Goal: Transaction & Acquisition: Purchase product/service

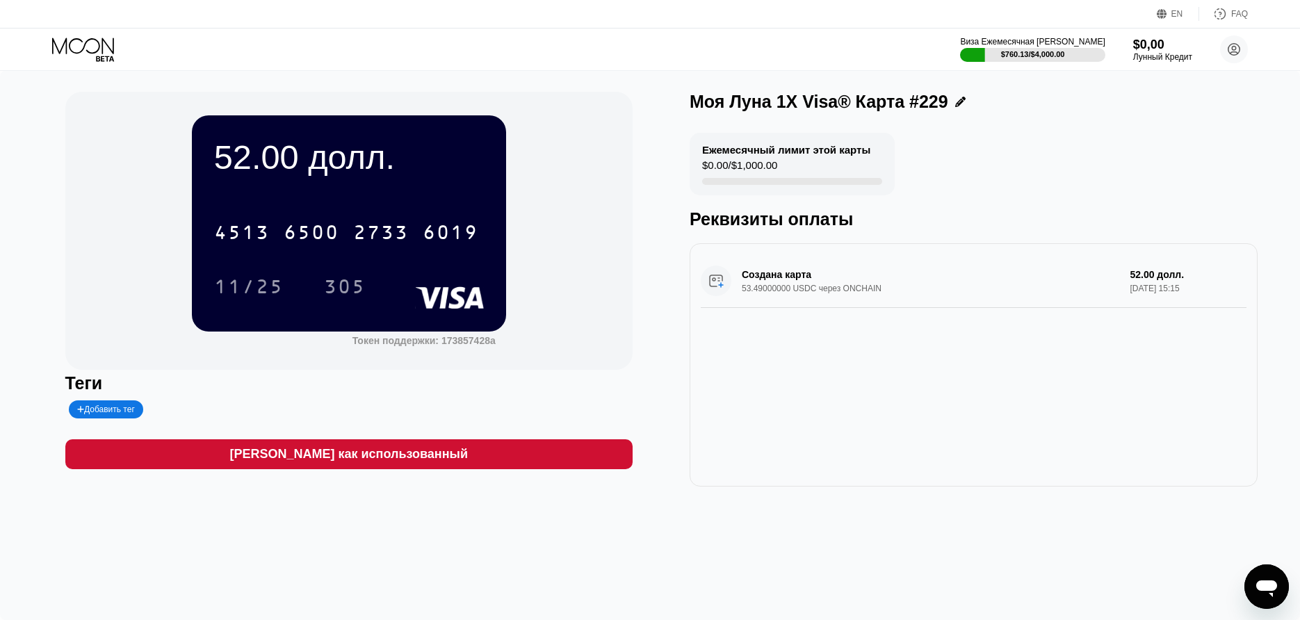
click at [80, 50] on icon at bounding box center [84, 50] width 65 height 24
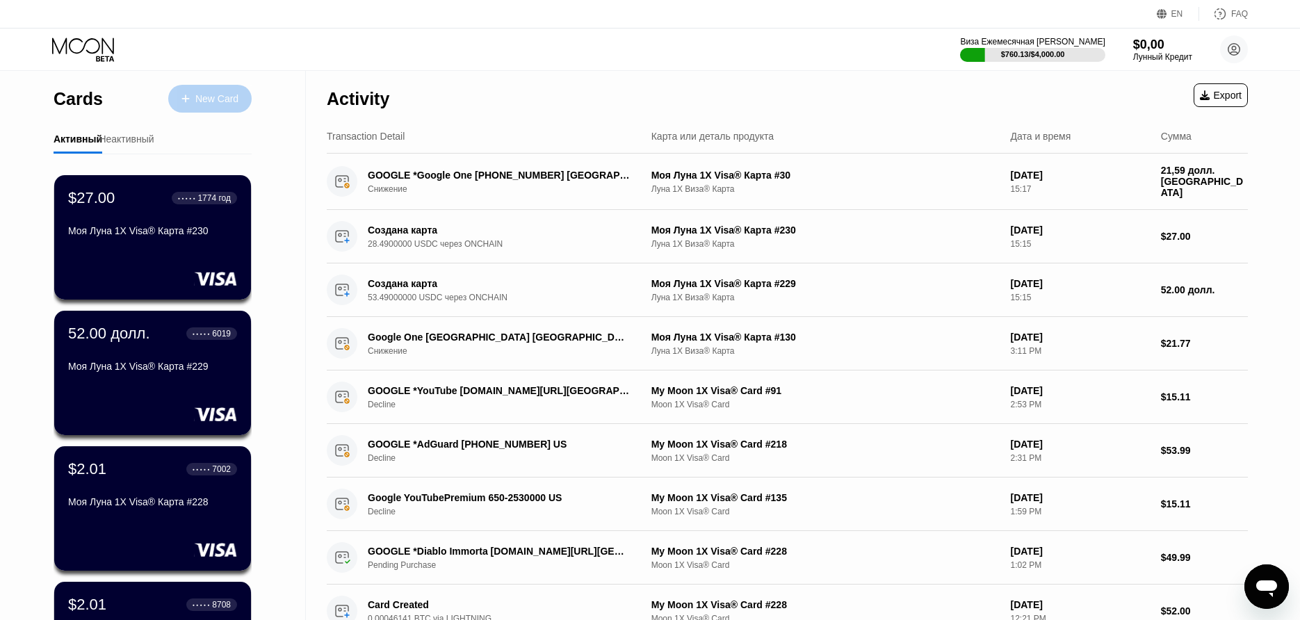
click at [232, 111] on div "New Card" at bounding box center [209, 99] width 83 height 28
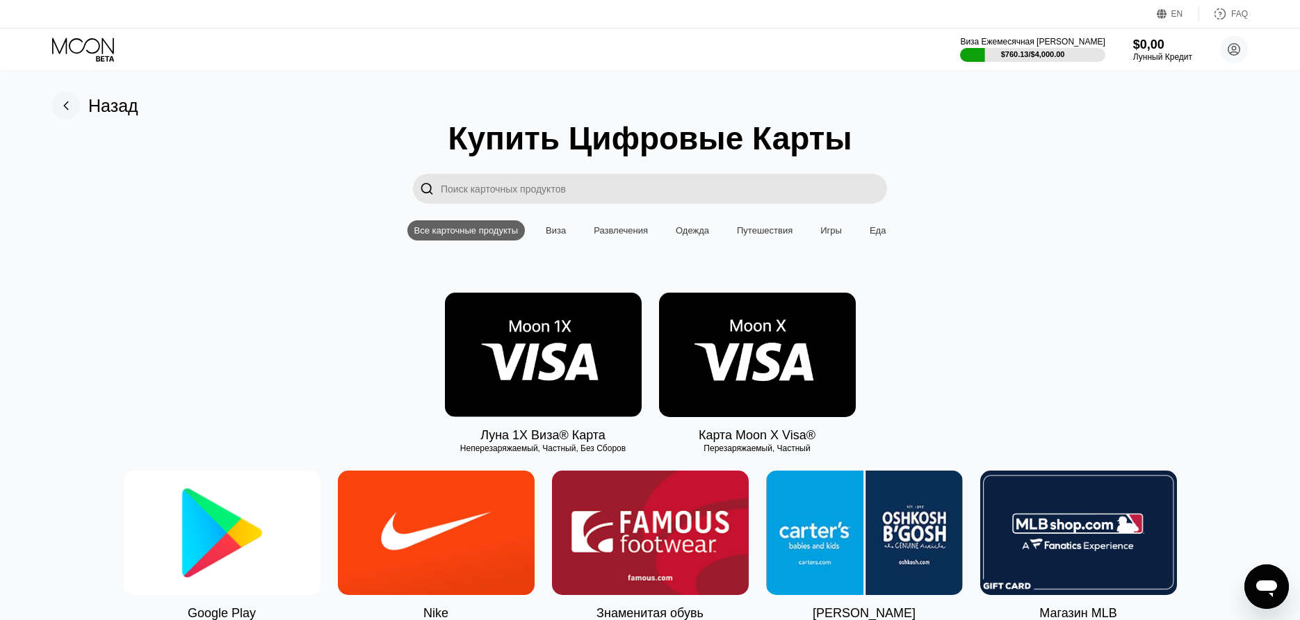
click at [538, 329] on img at bounding box center [543, 355] width 197 height 124
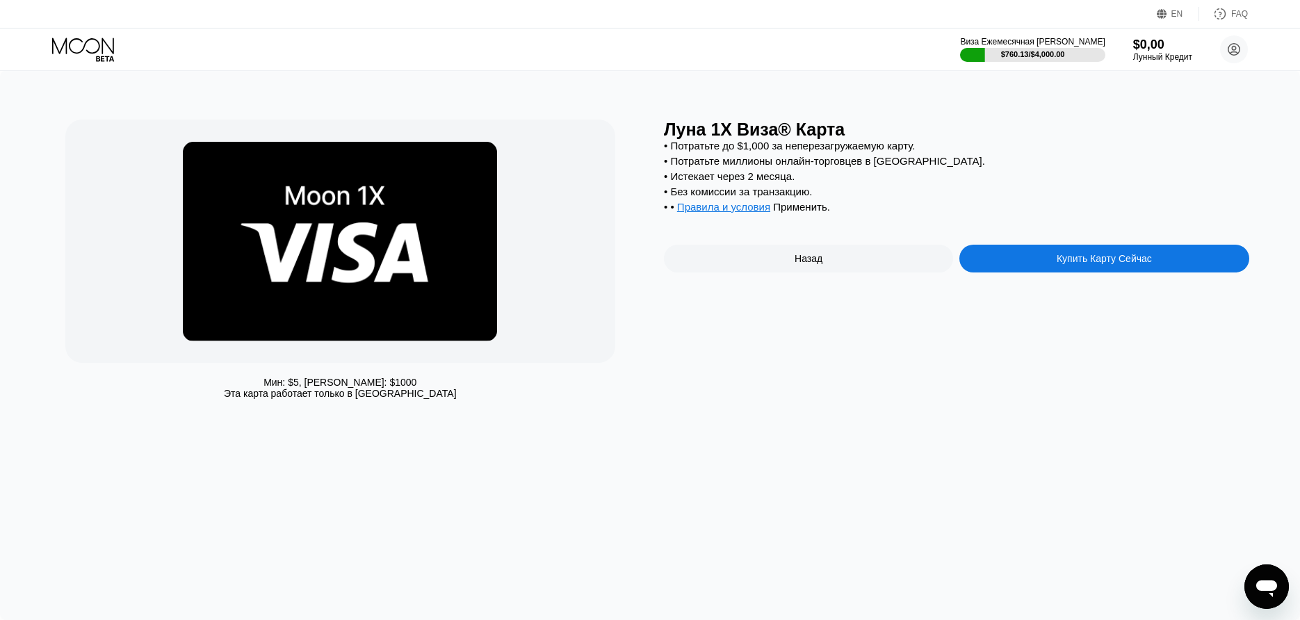
click at [1140, 264] on div "Купить Карту Сейчас" at bounding box center [1104, 258] width 95 height 11
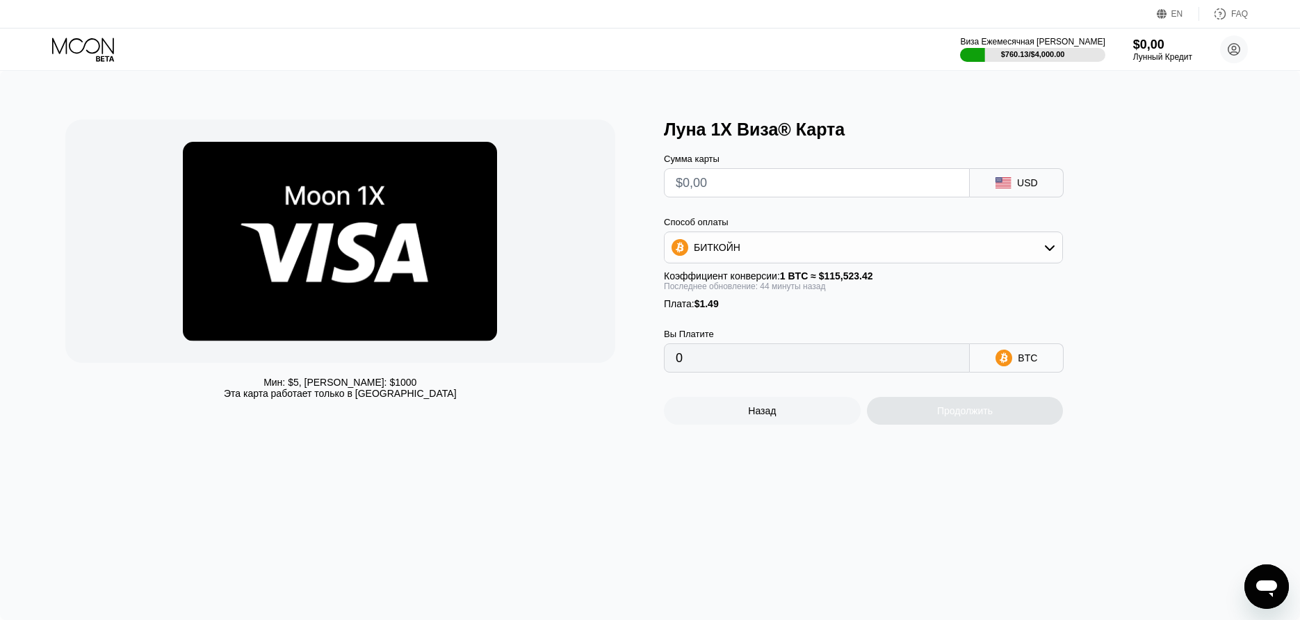
click at [846, 179] on input "text" at bounding box center [817, 183] width 282 height 28
type input "$84"
type input "0.00074245"
type input "$84"
click at [960, 410] on div "Продолжить" at bounding box center [965, 411] width 197 height 28
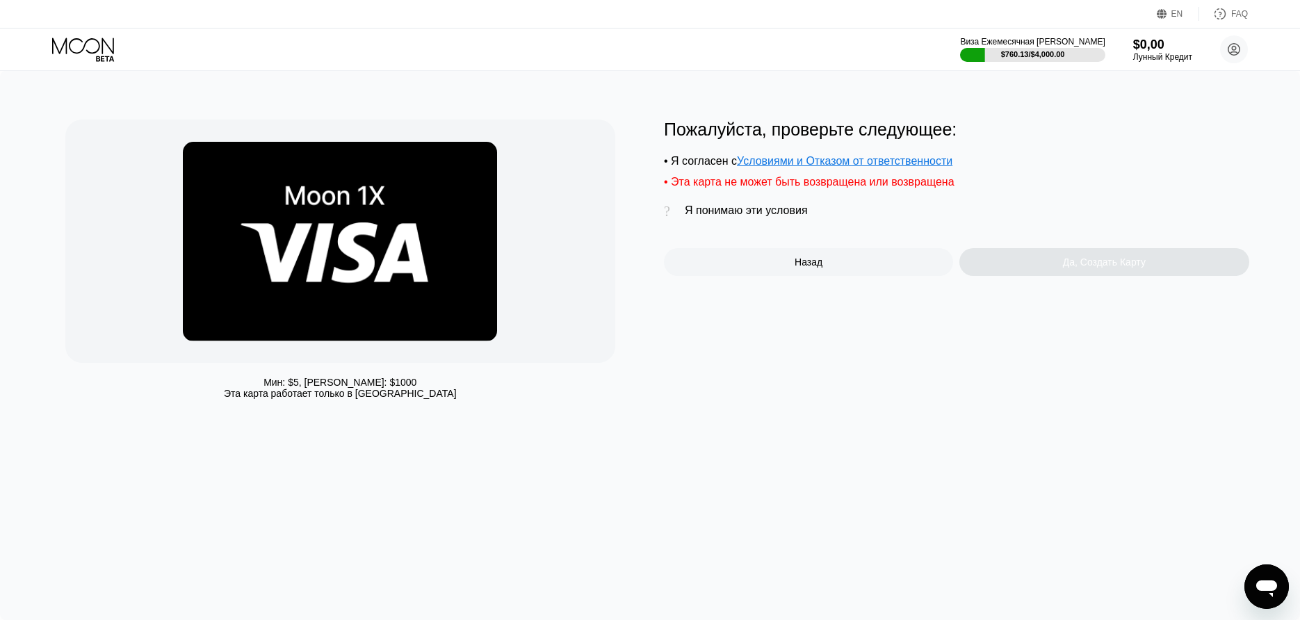
click at [743, 204] on div "Пожалуйста, проверьте следующее: • Я согласен с Условиями и Отказом от ответств…" at bounding box center [957, 198] width 586 height 156
click at [742, 207] on div "Пожалуйста, проверьте следующее: • Я согласен с Условиями и Отказом от ответств…" at bounding box center [957, 198] width 586 height 156
click at [746, 209] on div "Я понимаю эти условия" at bounding box center [746, 210] width 123 height 13
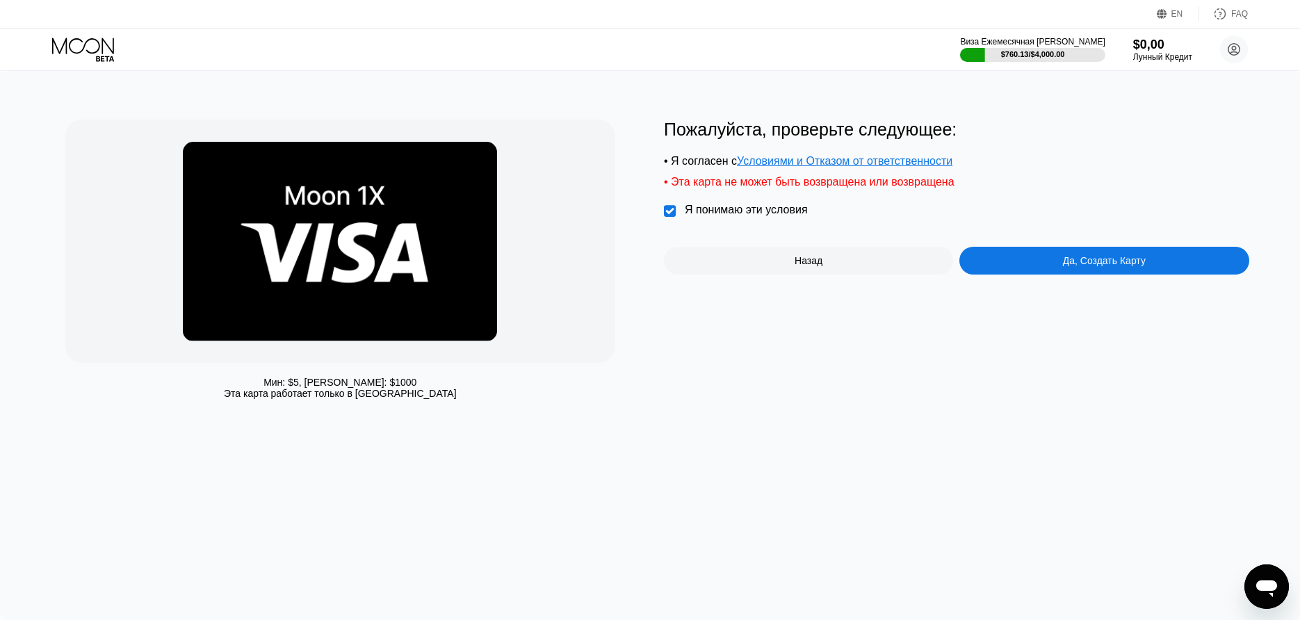
click at [1090, 259] on div "Да, Создать Карту" at bounding box center [1104, 261] width 289 height 28
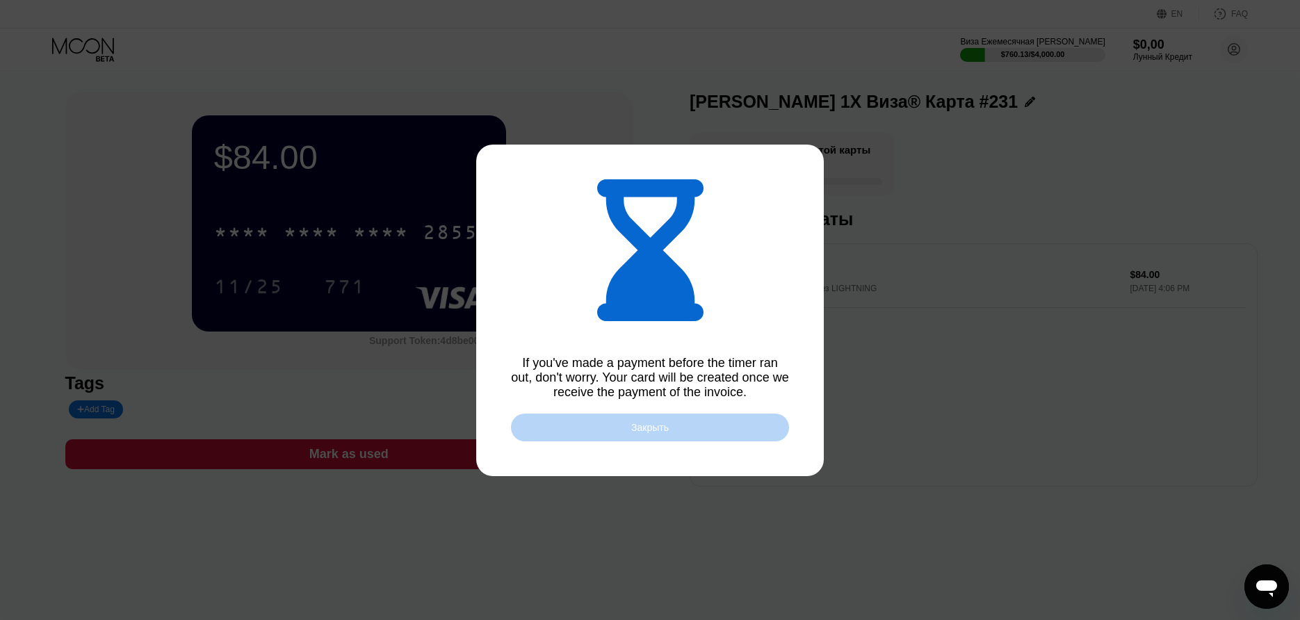
click at [622, 419] on div "Закрыть" at bounding box center [650, 428] width 278 height 28
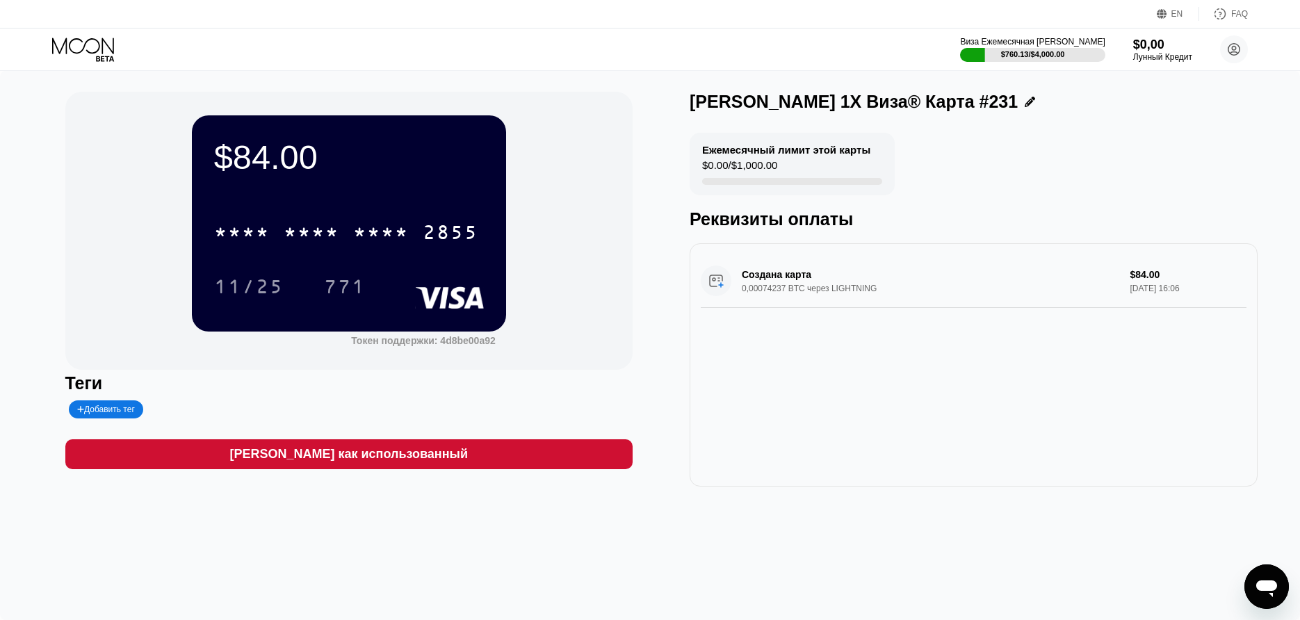
scroll to position [1, 0]
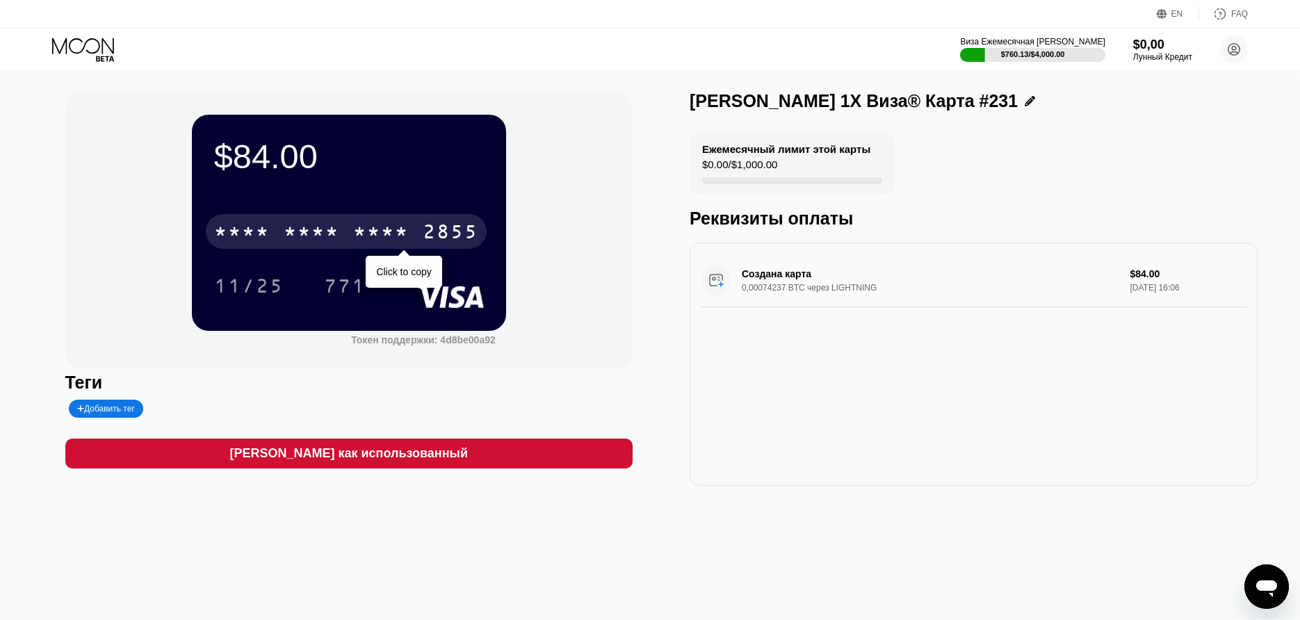
click at [420, 241] on div "**** **** * * * * 2855" at bounding box center [346, 231] width 281 height 35
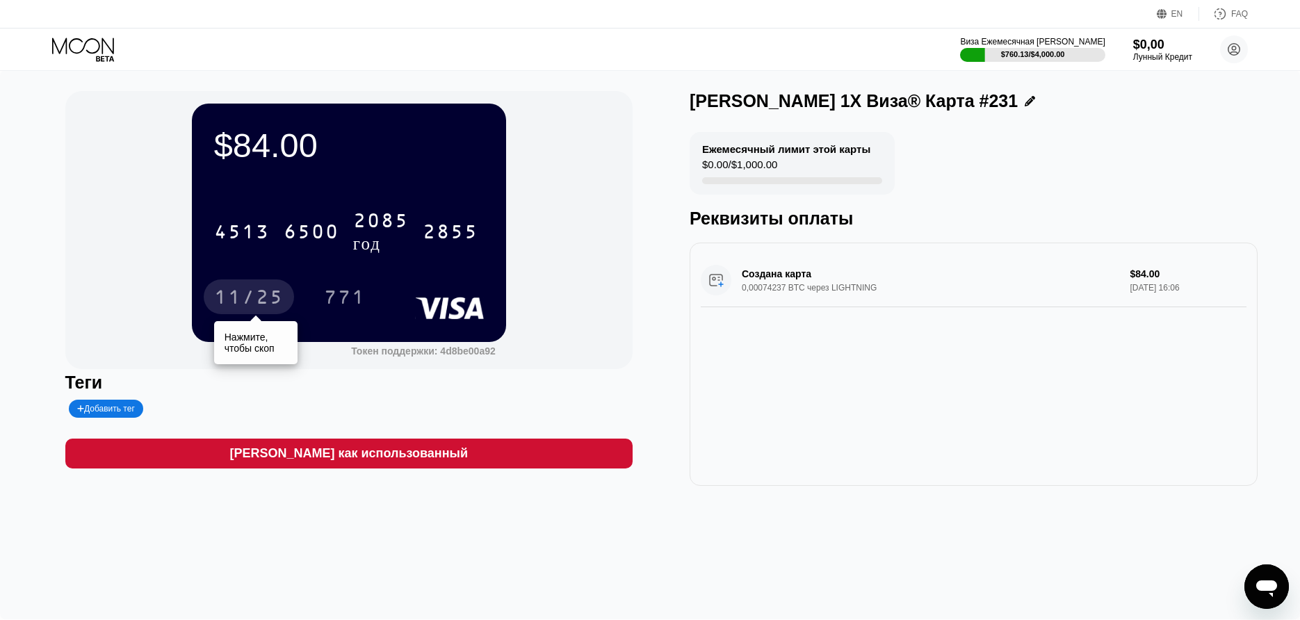
click at [259, 285] on div "11/25" at bounding box center [249, 297] width 90 height 35
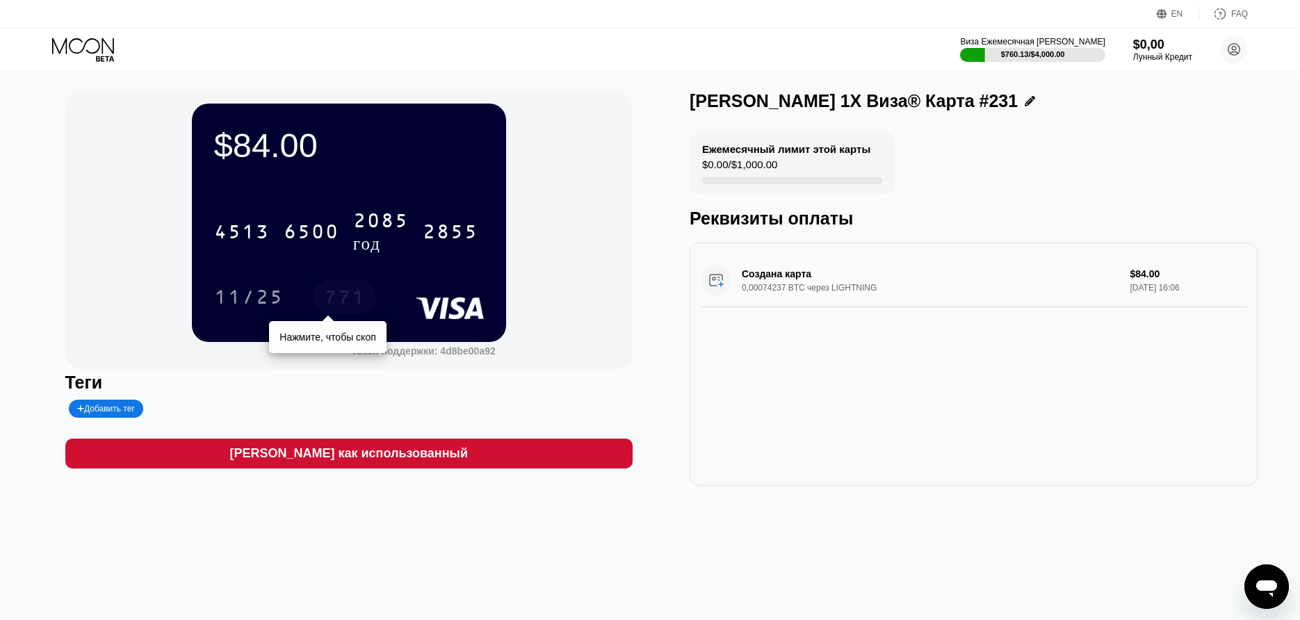
click at [361, 308] on div "771" at bounding box center [345, 299] width 42 height 22
drag, startPoint x: 106, startPoint y: 54, endPoint x: 150, endPoint y: 47, distance: 44.4
click at [107, 53] on icon at bounding box center [84, 50] width 65 height 24
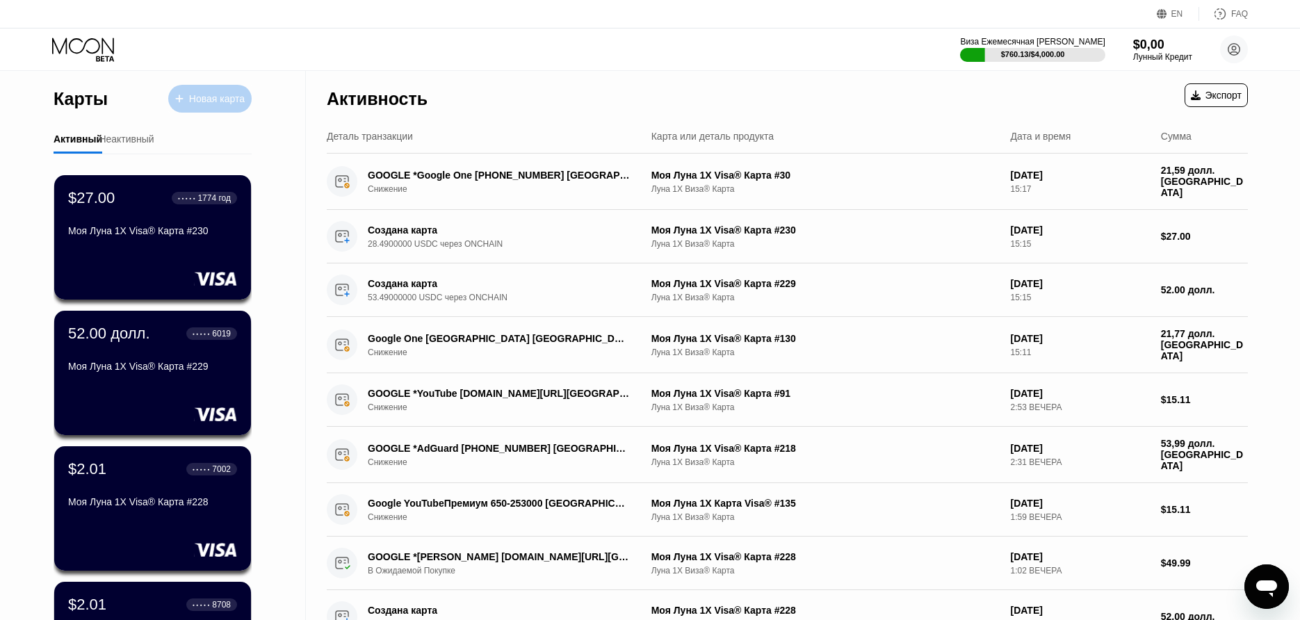
click at [192, 97] on div "Новая карта" at bounding box center [217, 99] width 56 height 12
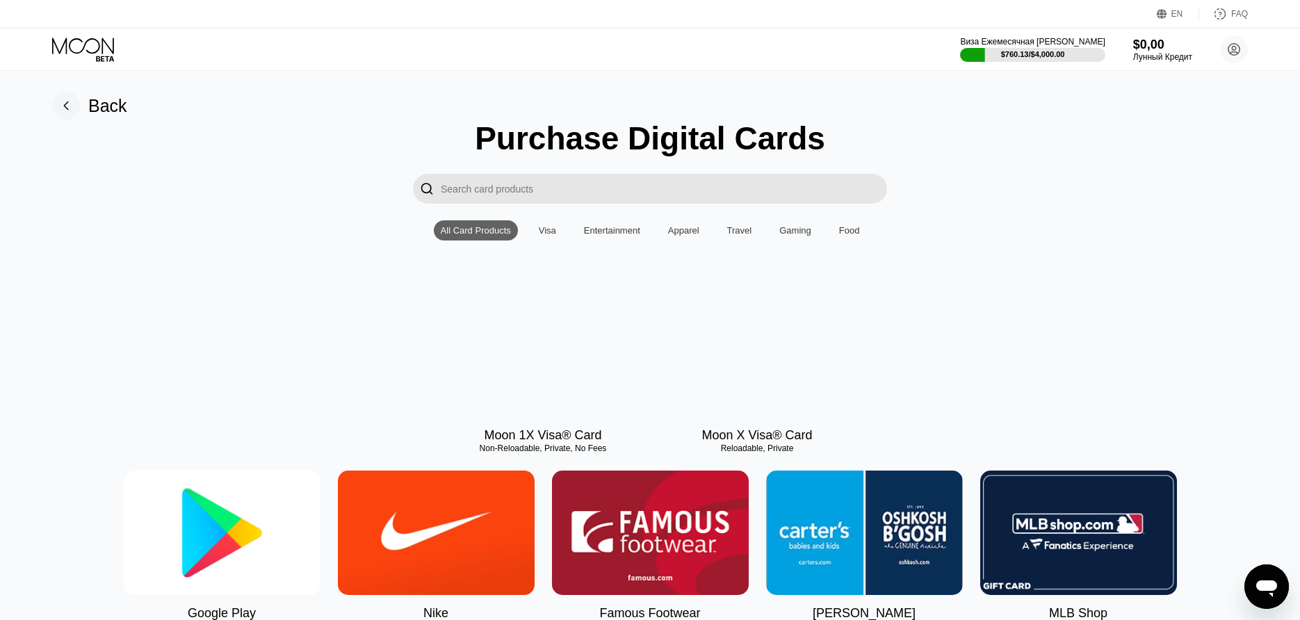
click at [540, 382] on div at bounding box center [543, 355] width 197 height 124
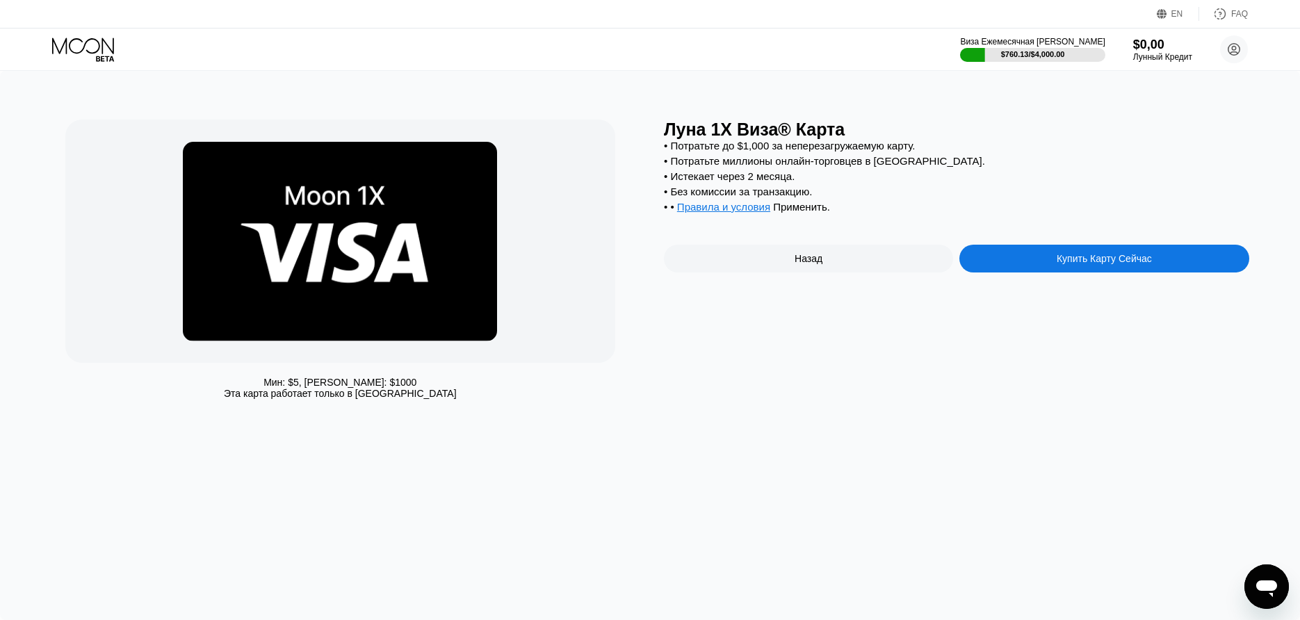
click at [1040, 273] on div "Купить Карту Сейчас" at bounding box center [1104, 259] width 289 height 28
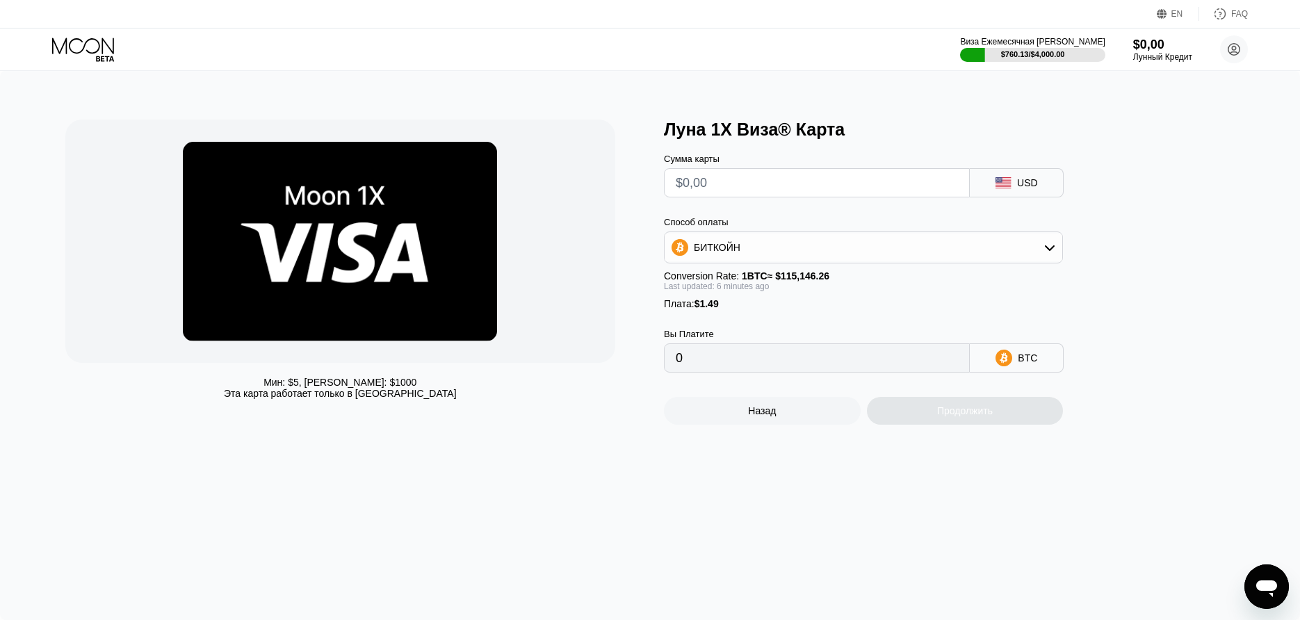
click at [739, 193] on input "text" at bounding box center [817, 183] width 282 height 28
type input "$22"
type input "0.00020403"
type input "$22"
click at [911, 410] on div "Продолжить" at bounding box center [965, 411] width 197 height 28
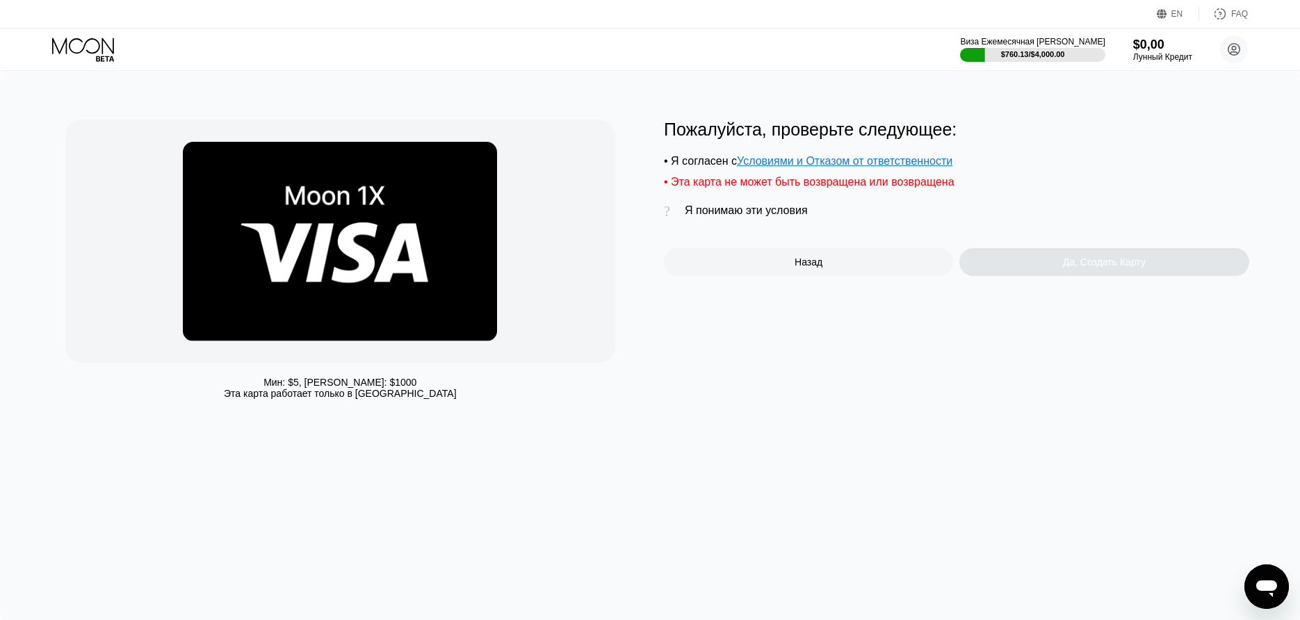
click at [778, 216] on div "Я понимаю эти условия" at bounding box center [746, 210] width 123 height 13
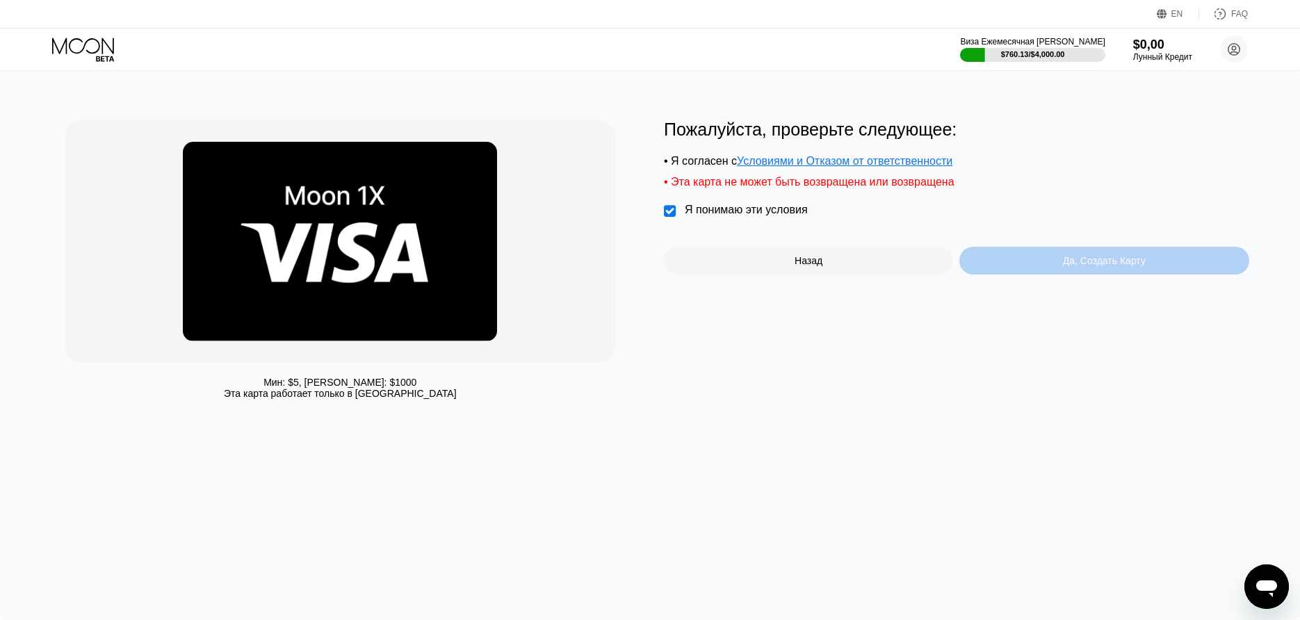
click at [1071, 275] on div "Да, Создать Карту" at bounding box center [1104, 261] width 289 height 28
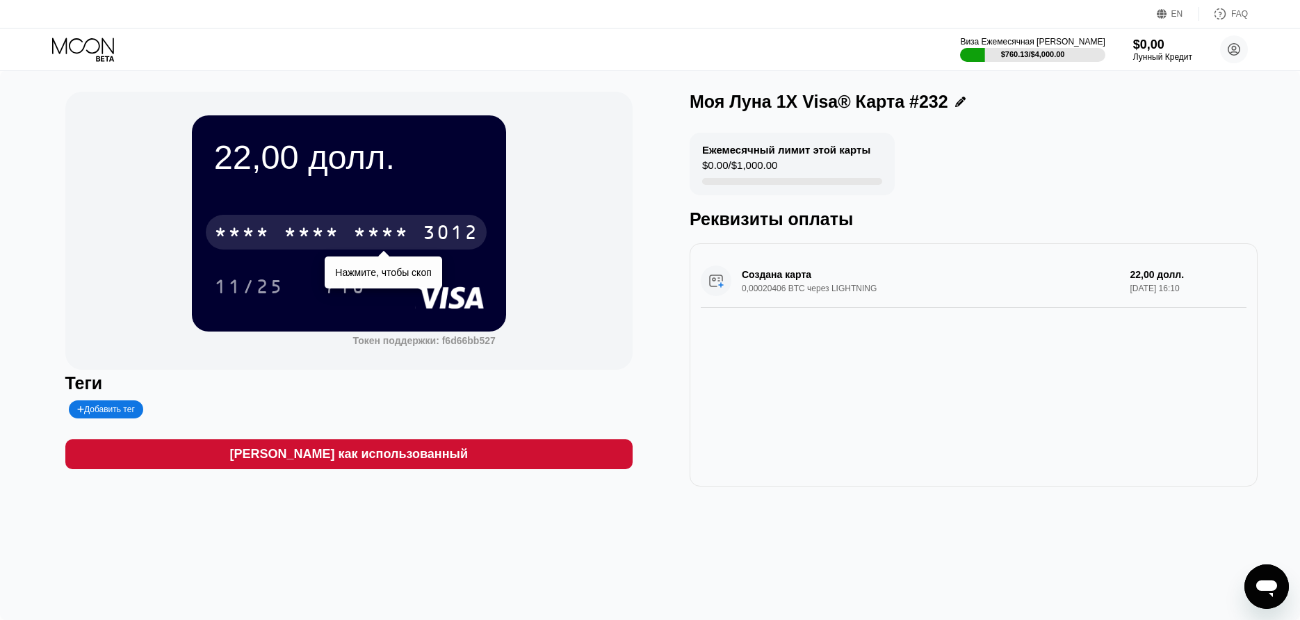
click at [351, 234] on div "* * * * * * * * * * * * 3012" at bounding box center [346, 232] width 281 height 35
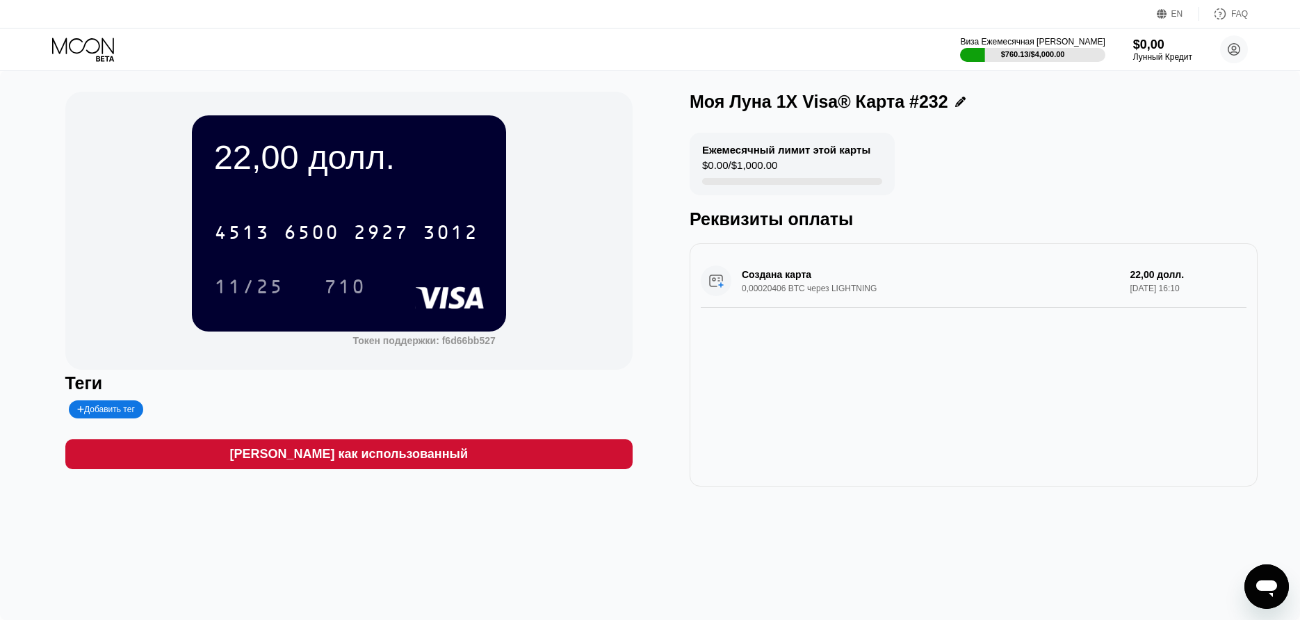
click at [64, 55] on icon at bounding box center [84, 50] width 65 height 24
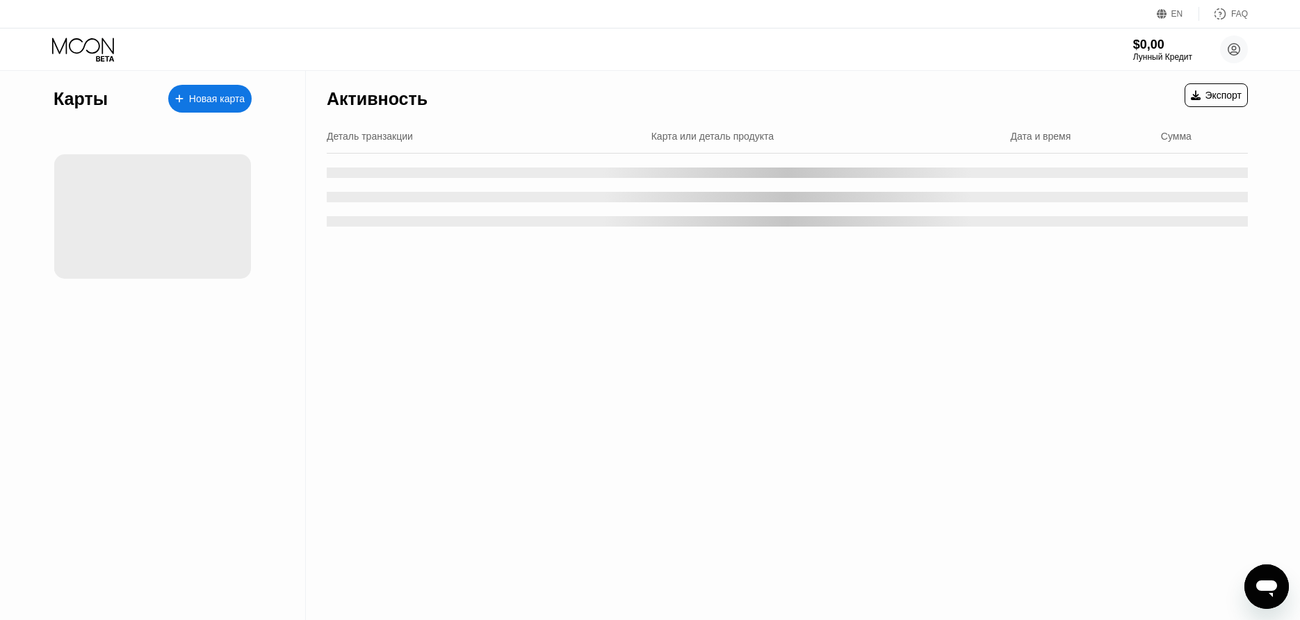
click at [10, 103] on div "Карты Новая карта" at bounding box center [153, 345] width 306 height 549
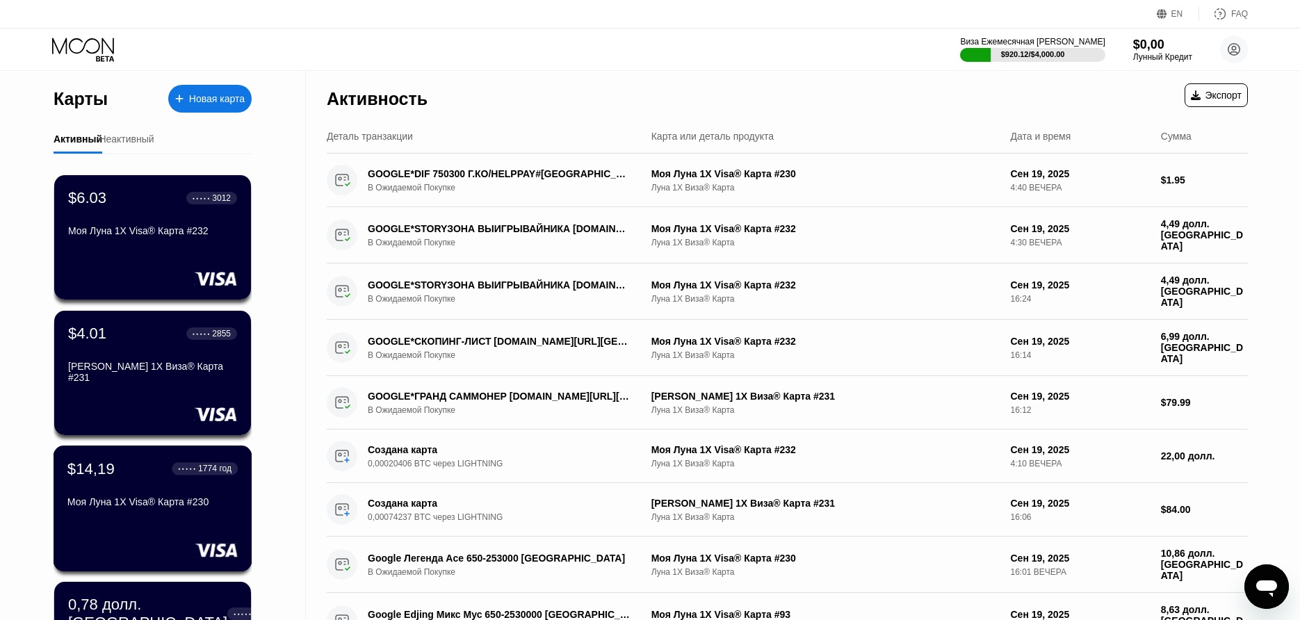
click at [162, 469] on div "$14,19 ● ● ● ● ● 1774 год" at bounding box center [152, 469] width 170 height 18
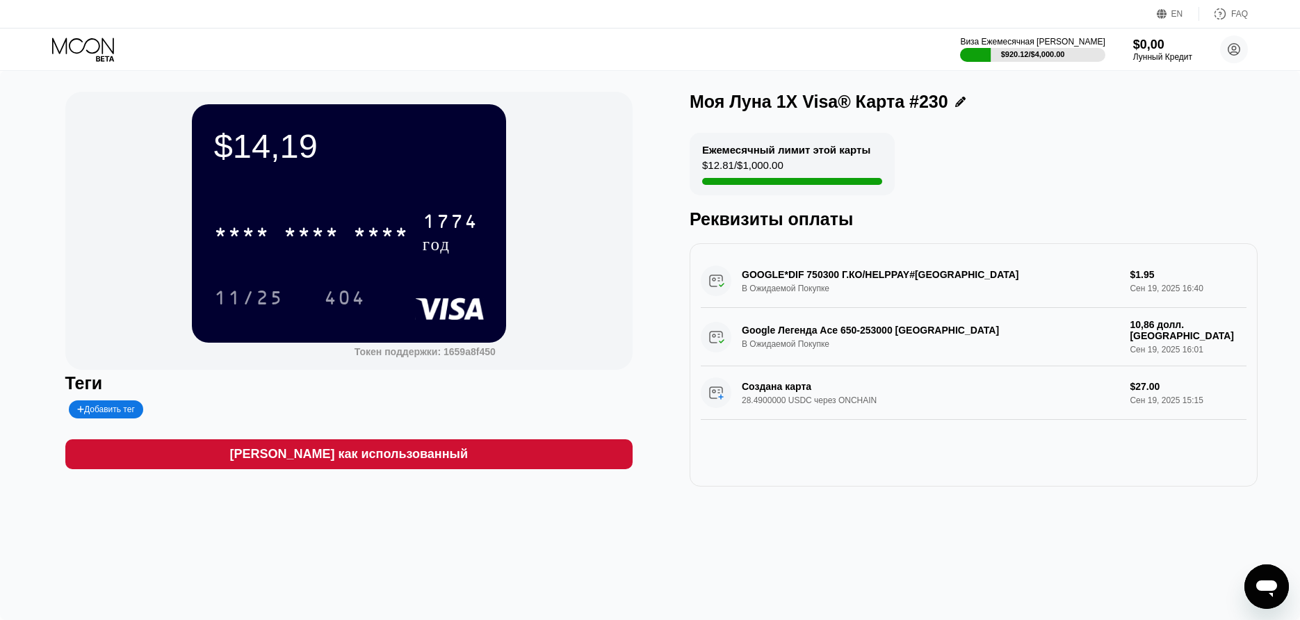
click at [718, 305] on div "GOOGLE*DIF 750300 Г.КО/HELPPAY#US В Ожидаемой Покупке $1.95 Сен 19, 2025 16:40" at bounding box center [974, 282] width 546 height 54
click at [90, 59] on icon at bounding box center [84, 50] width 65 height 24
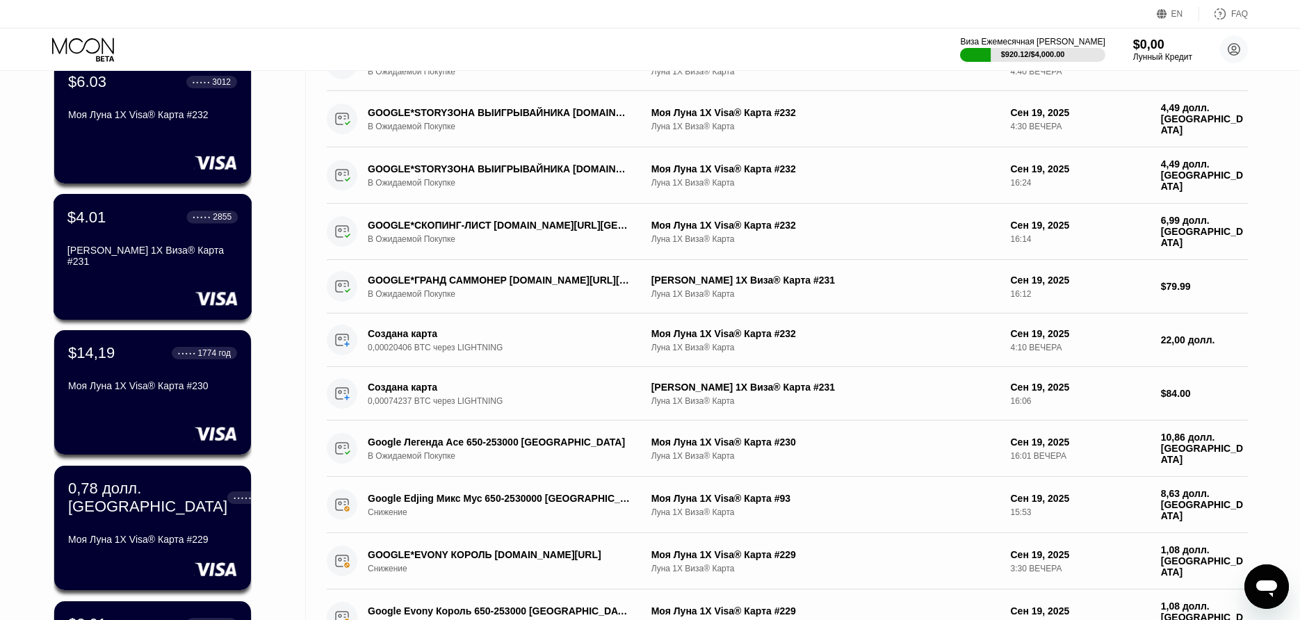
scroll to position [113, 0]
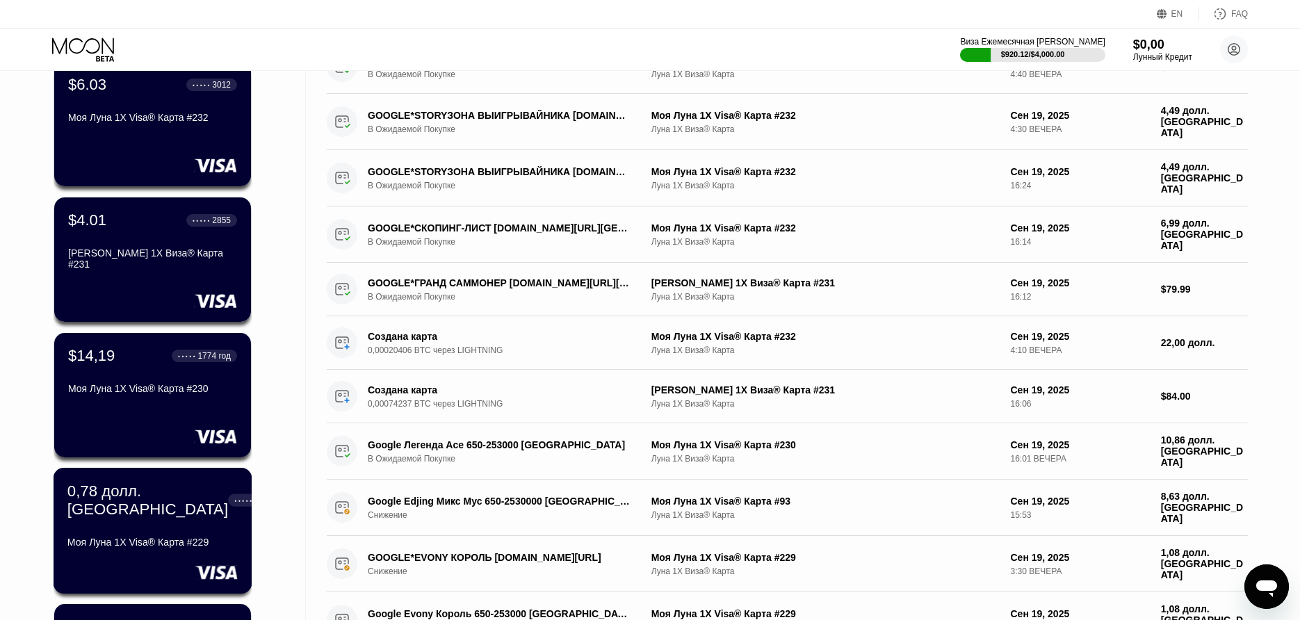
click at [223, 584] on div "0,78 долл. [DEMOGRAPHIC_DATA] ● ● ● ● ● 6019 Моя Луна 1X Visa® Карта #229" at bounding box center [153, 531] width 199 height 126
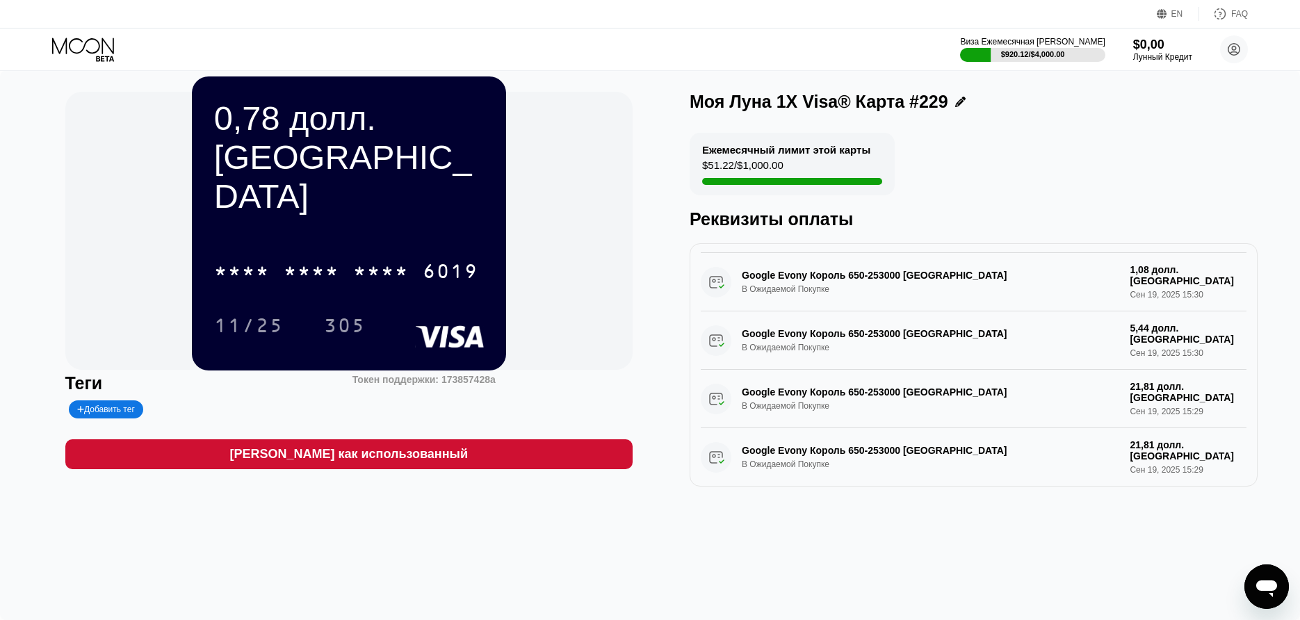
scroll to position [207, 0]
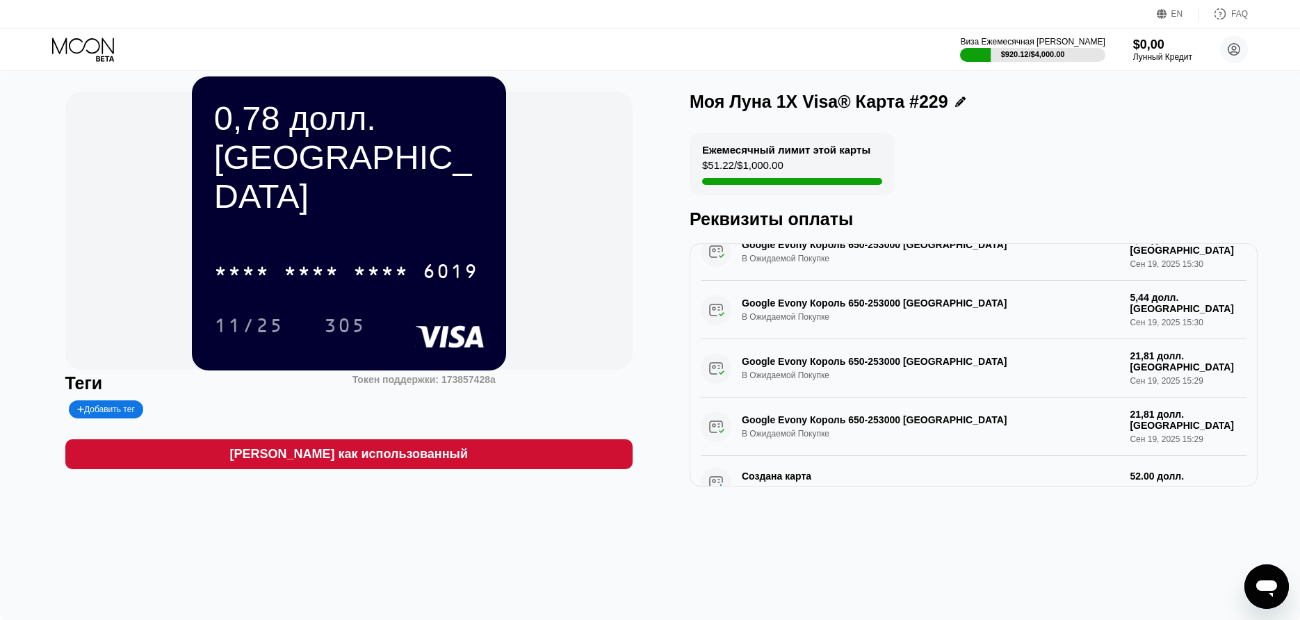
drag, startPoint x: 51, startPoint y: 30, endPoint x: 56, endPoint y: 42, distance: 12.5
click at [51, 30] on div "Виза Ежемесячная [PERSON_NAME] $920.12/$4,000.00 $0,00 Лунный Кредит [PERSON_NA…" at bounding box center [650, 50] width 1300 height 42
click at [57, 45] on icon at bounding box center [84, 50] width 65 height 24
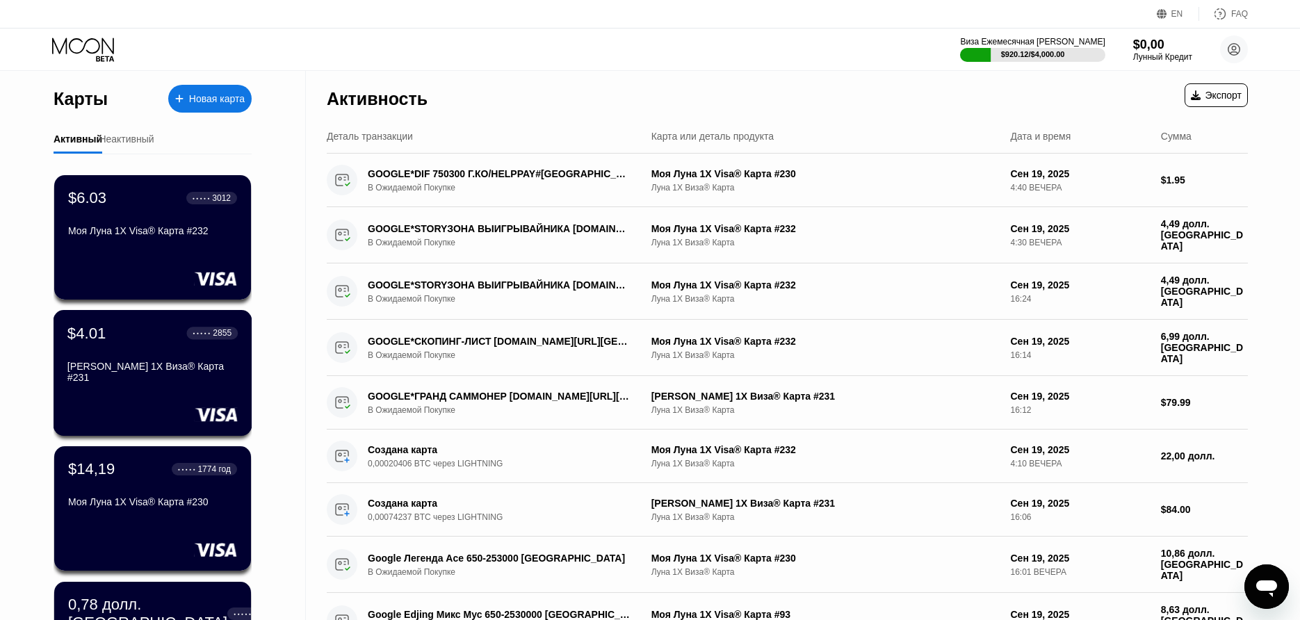
click at [206, 401] on div "$4.01 ● ● ● ● ● 2855 Моя Луна 1X Виза® Карта #231" at bounding box center [153, 373] width 199 height 126
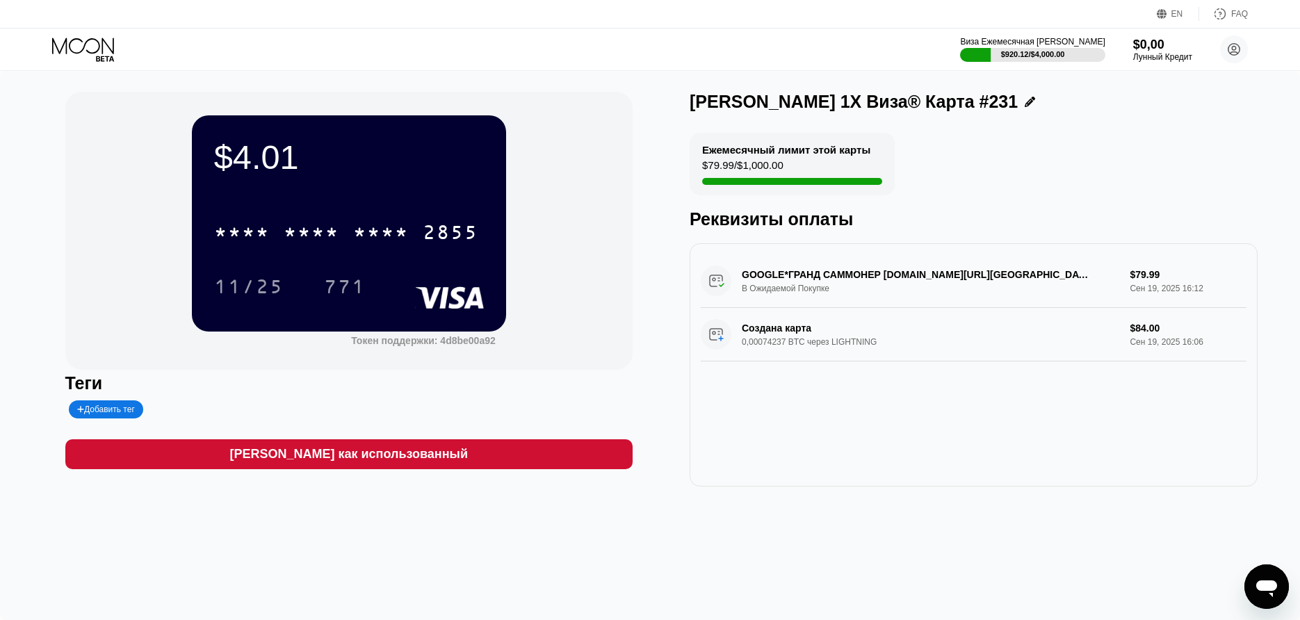
click at [94, 54] on icon at bounding box center [84, 50] width 65 height 24
